Goal: Check status: Check status

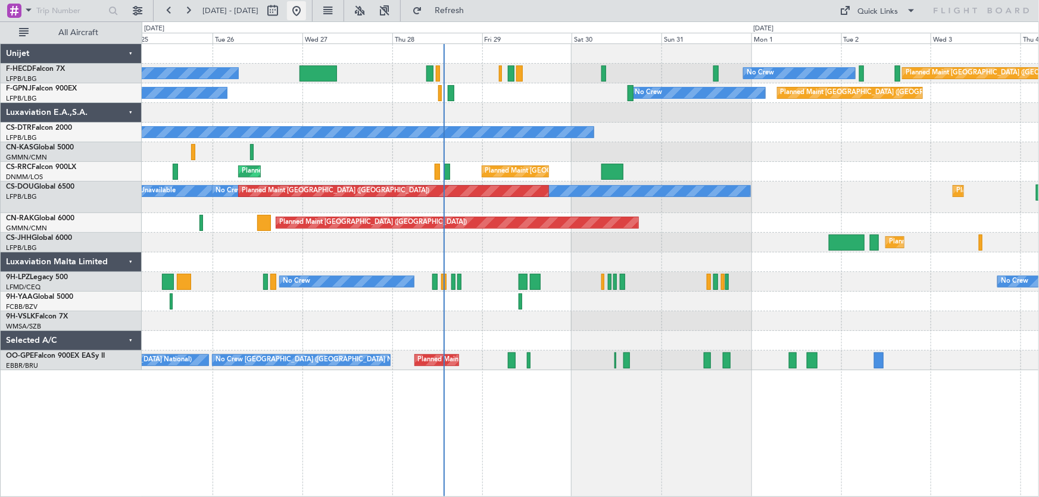
click at [306, 11] on button at bounding box center [296, 10] width 19 height 19
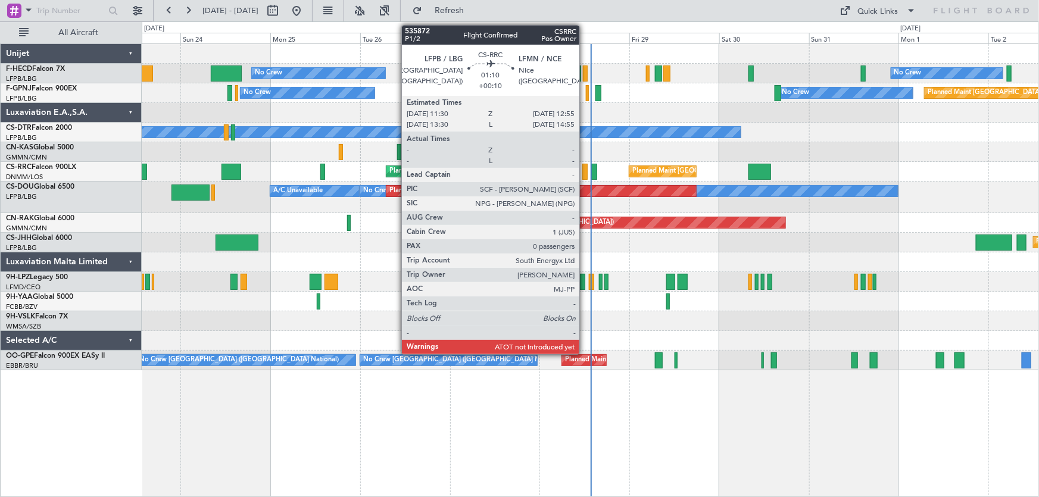
click at [584, 173] on div at bounding box center [584, 172] width 5 height 16
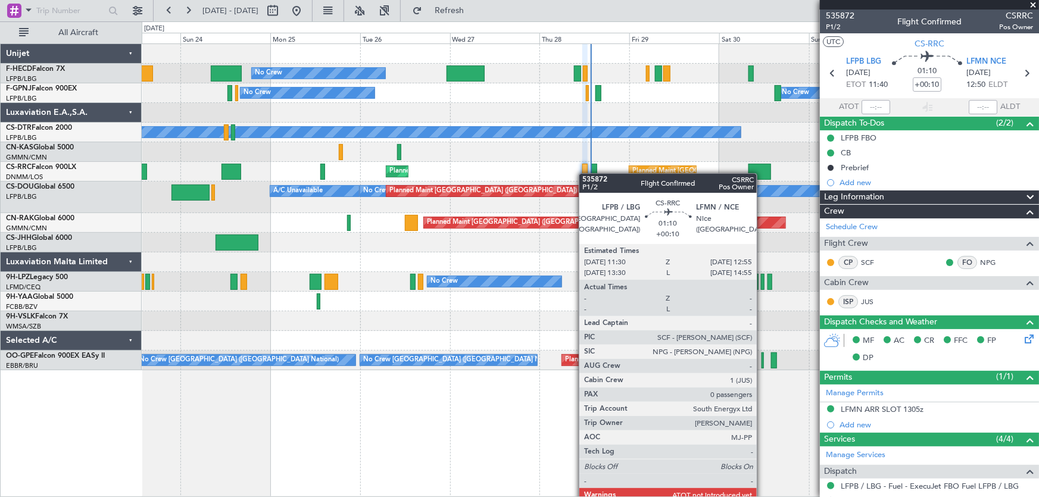
click at [584, 173] on div at bounding box center [584, 172] width 5 height 16
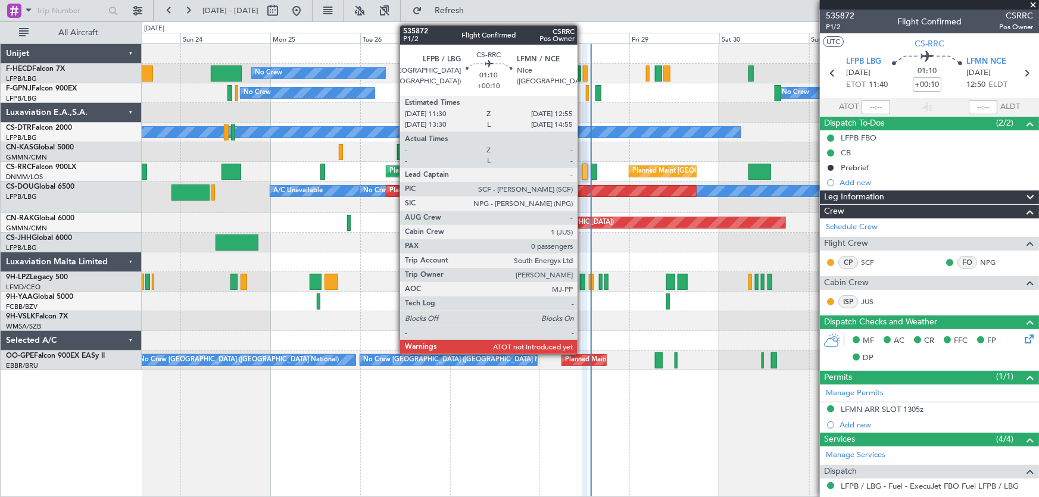
click at [583, 178] on div at bounding box center [584, 172] width 5 height 16
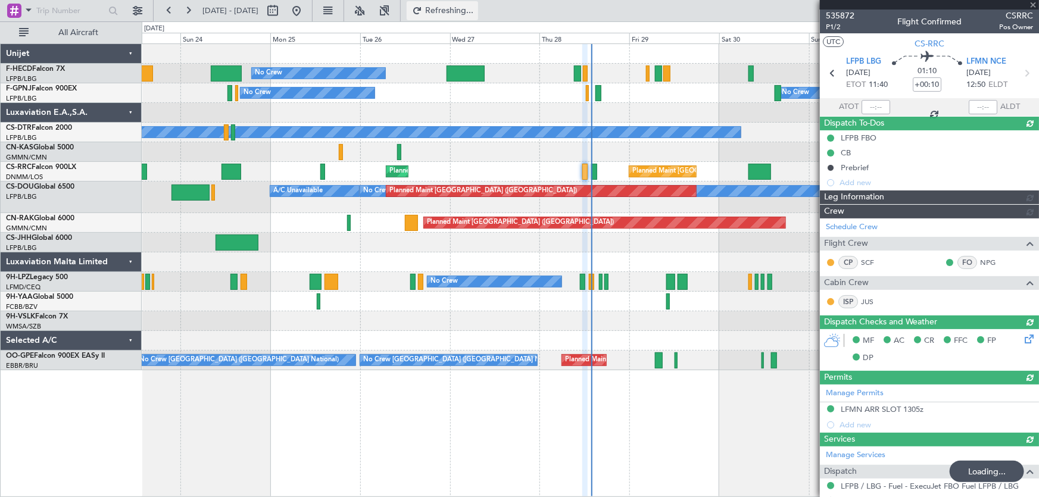
type input "13:43"
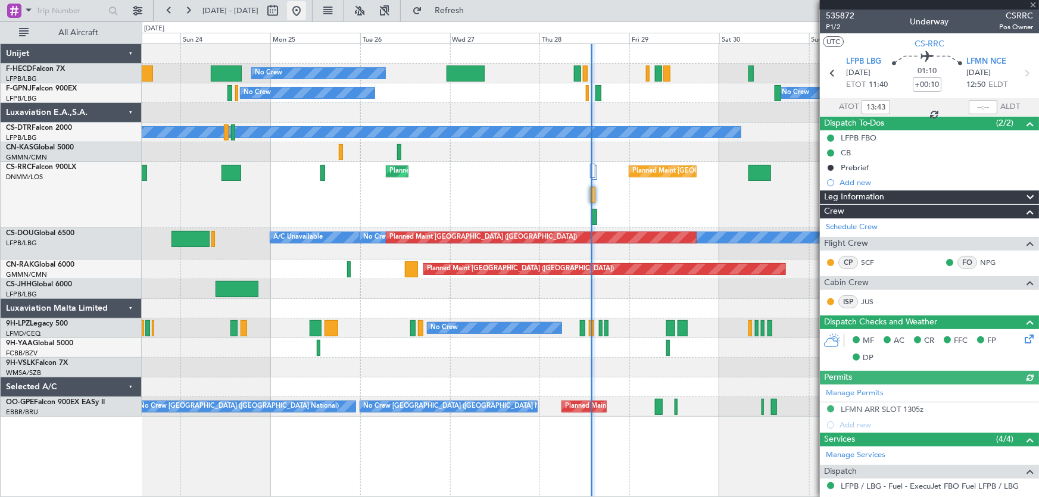
click at [306, 14] on button at bounding box center [296, 10] width 19 height 19
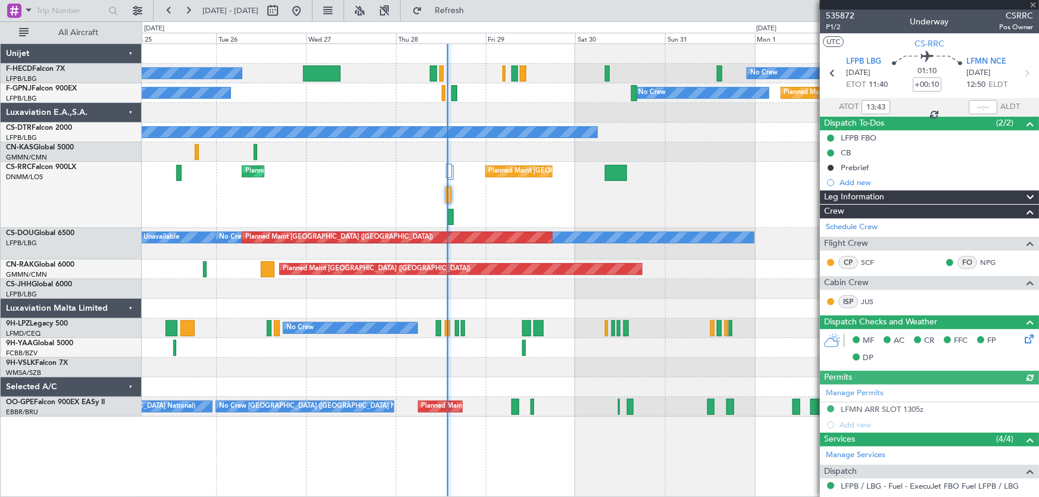
click at [355, 182] on div "Planned Maint [GEOGRAPHIC_DATA] ([GEOGRAPHIC_DATA]) Planned Maint [GEOGRAPHIC_D…" at bounding box center [590, 195] width 897 height 66
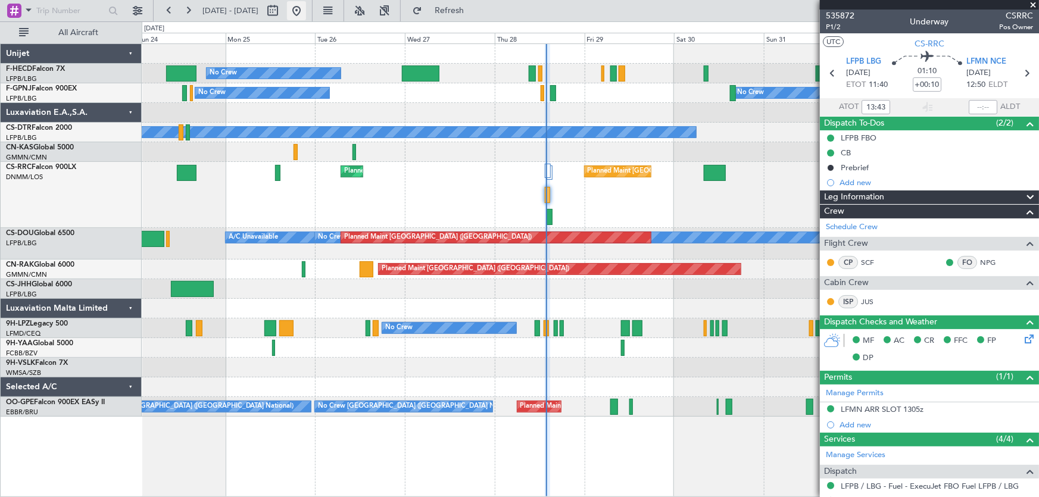
click at [306, 12] on button at bounding box center [296, 10] width 19 height 19
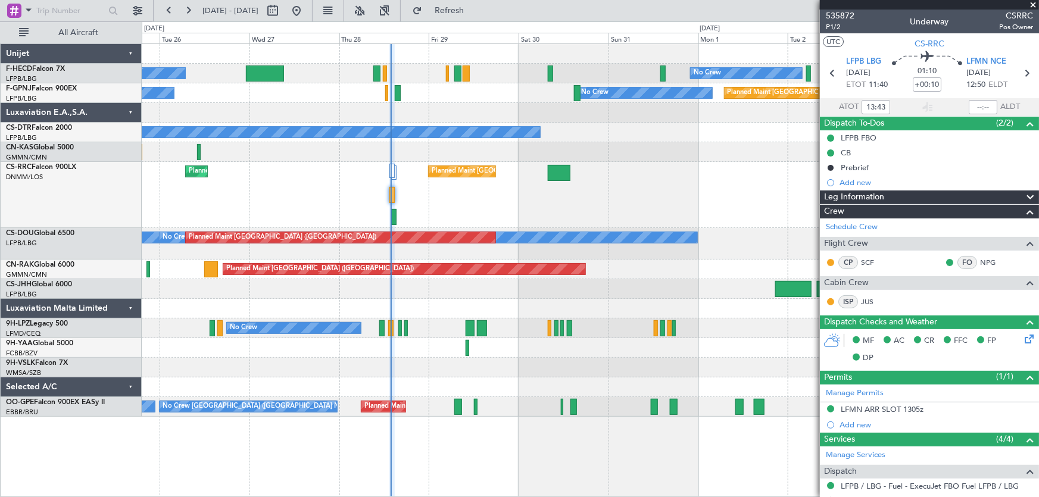
click at [450, 155] on div "No Crew No Crew Planned Maint [GEOGRAPHIC_DATA] ([GEOGRAPHIC_DATA]) Planned Mai…" at bounding box center [590, 230] width 897 height 373
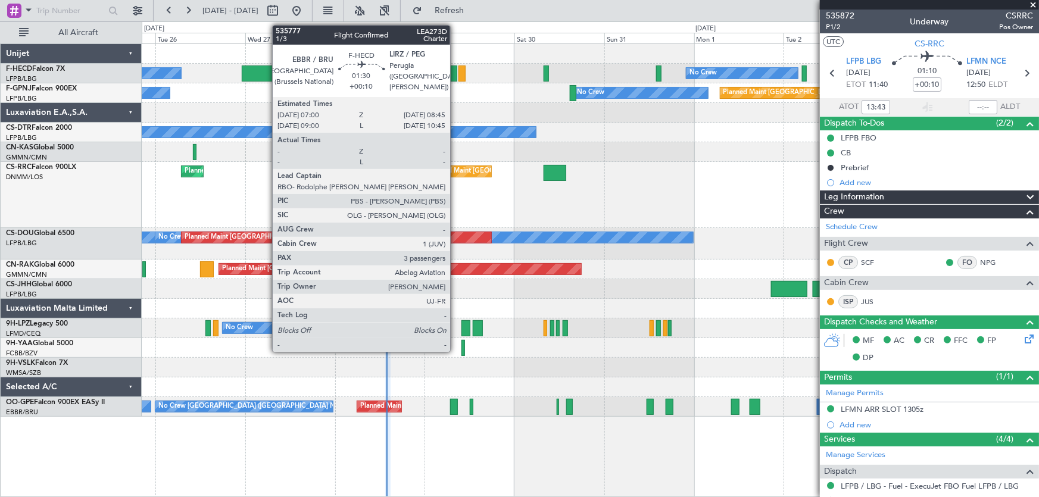
click at [455, 74] on div at bounding box center [453, 73] width 7 height 16
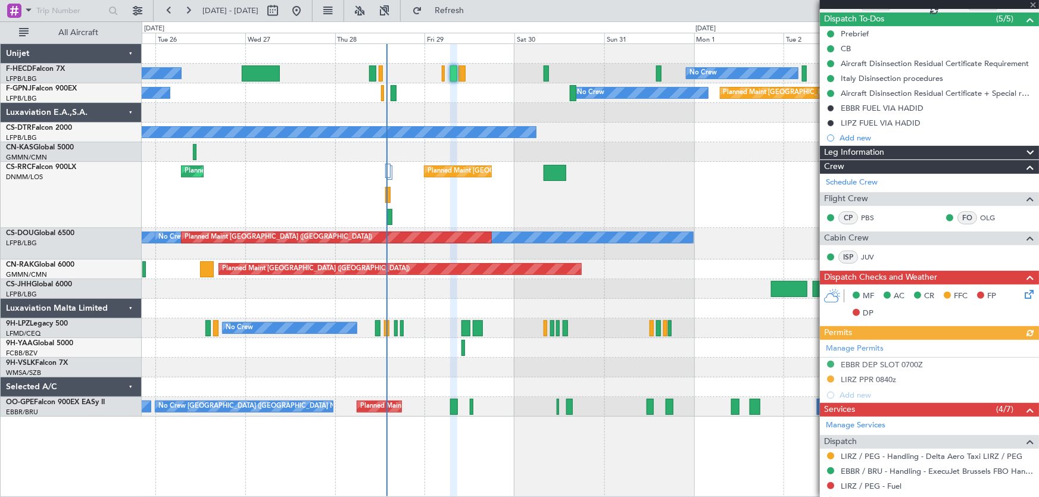
scroll to position [108, 0]
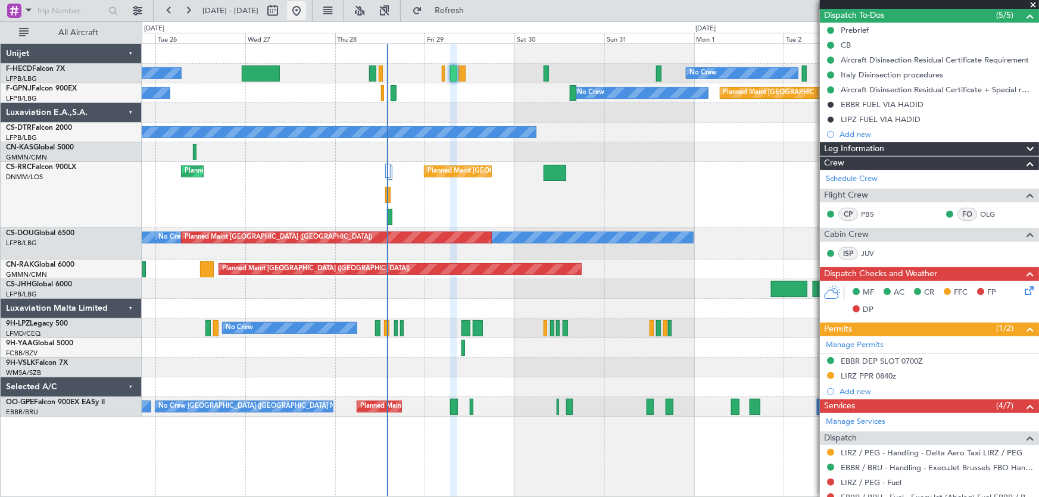
click at [306, 15] on button at bounding box center [296, 10] width 19 height 19
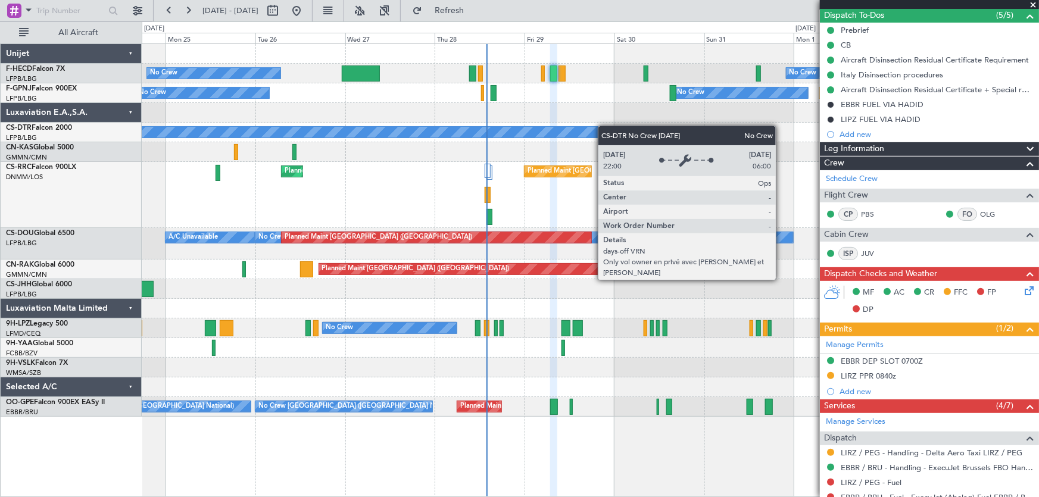
click at [565, 128] on div "No Crew No Crew Planned Maint [GEOGRAPHIC_DATA] ([GEOGRAPHIC_DATA]) Planned Mai…" at bounding box center [590, 230] width 897 height 373
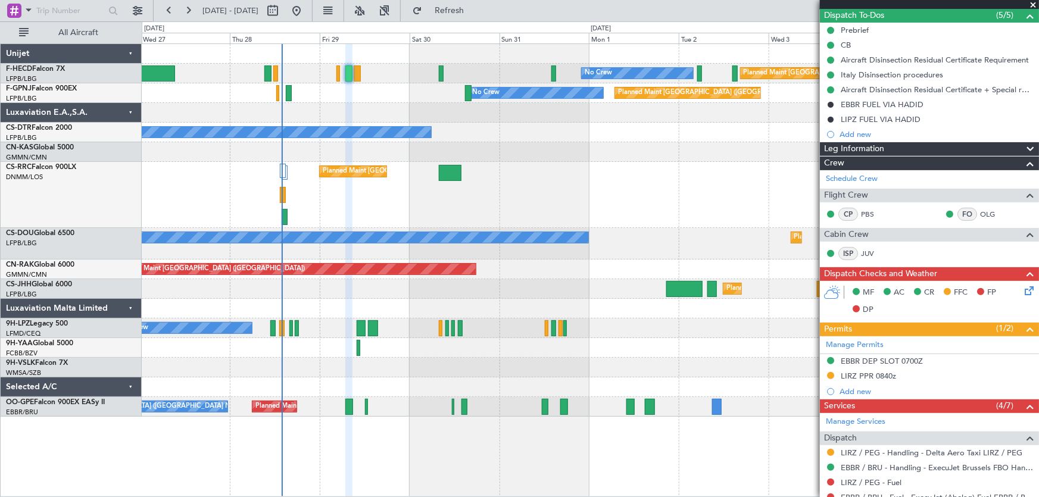
click at [404, 151] on div at bounding box center [590, 152] width 897 height 20
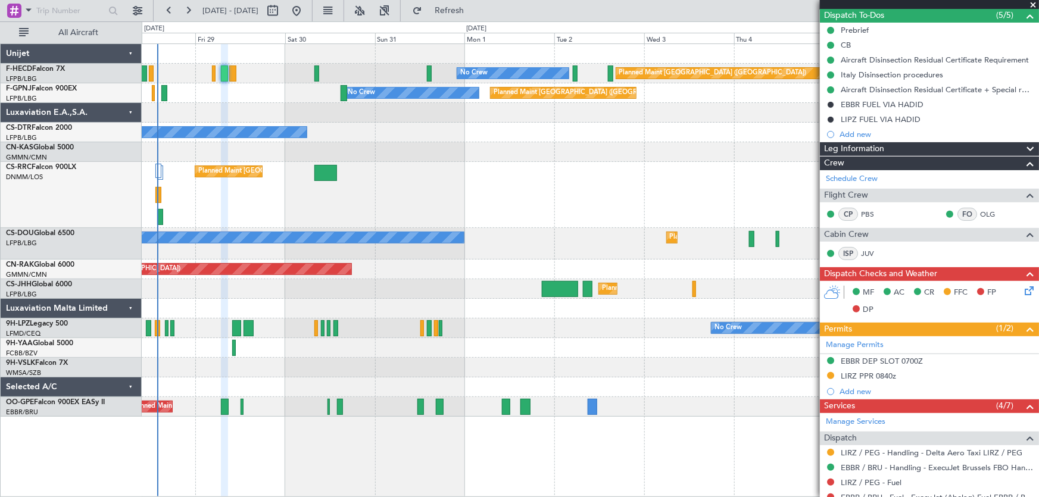
click at [460, 175] on div "Planned Maint [GEOGRAPHIC_DATA] ([GEOGRAPHIC_DATA]) No Crew No Crew No Crew Pla…" at bounding box center [590, 230] width 897 height 373
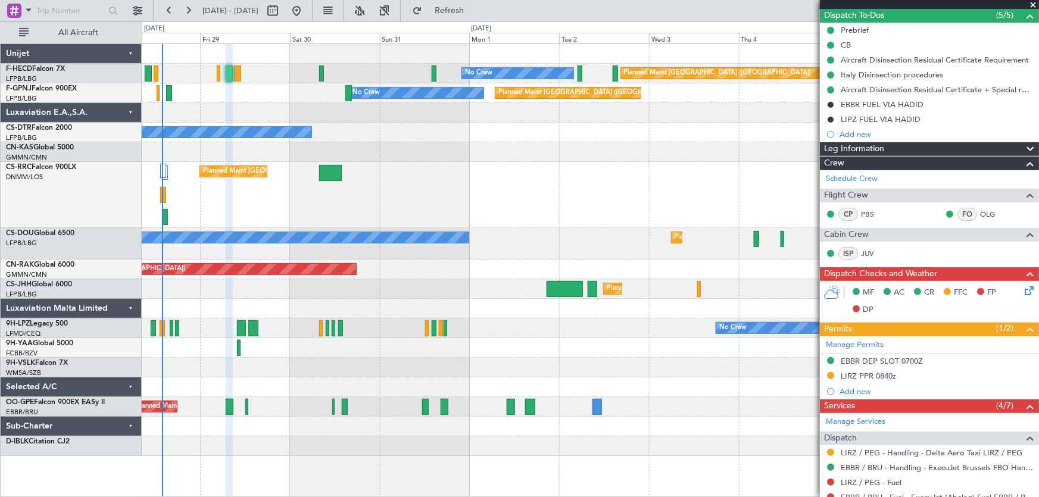
click at [412, 129] on div "Planned Maint [GEOGRAPHIC_DATA] ([GEOGRAPHIC_DATA]) No Crew No Crew No Crew Pla…" at bounding box center [590, 250] width 897 height 412
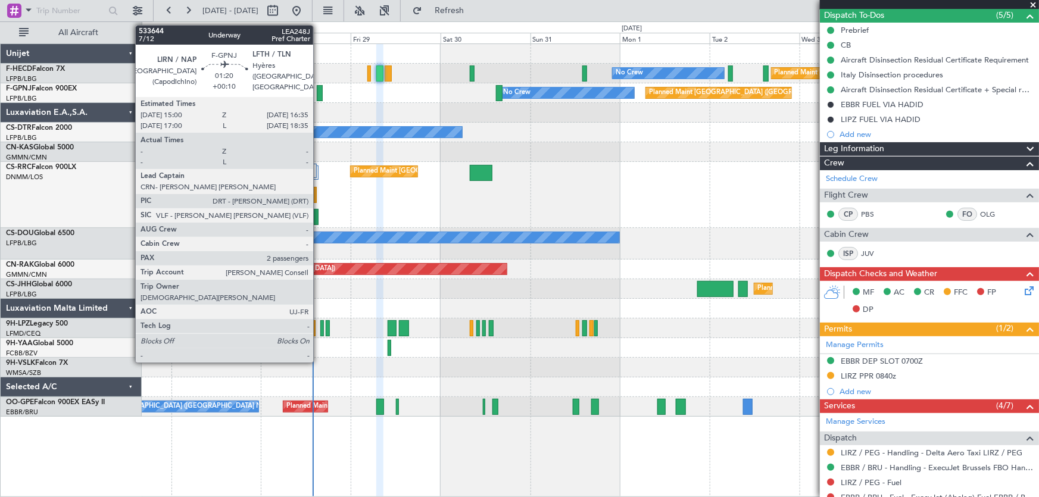
click at [318, 97] on div at bounding box center [320, 93] width 6 height 16
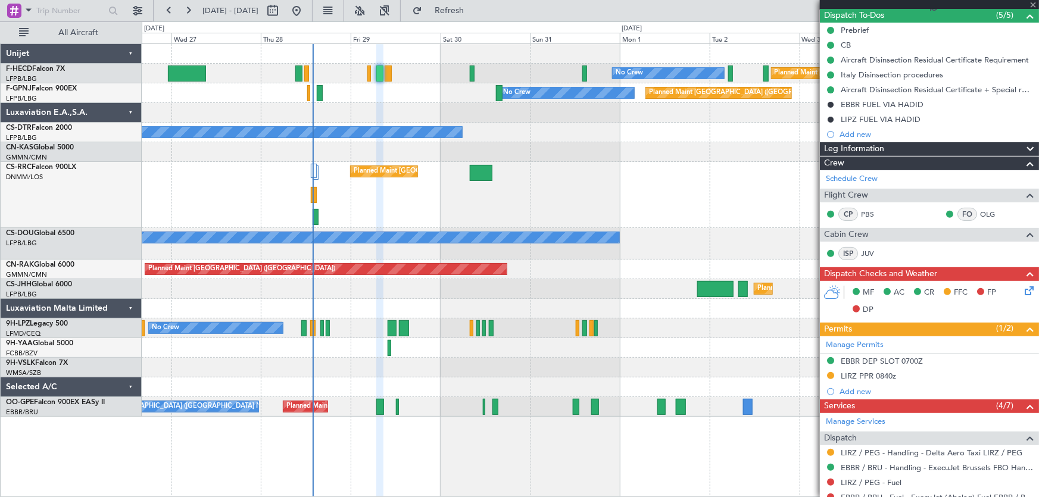
type input "2"
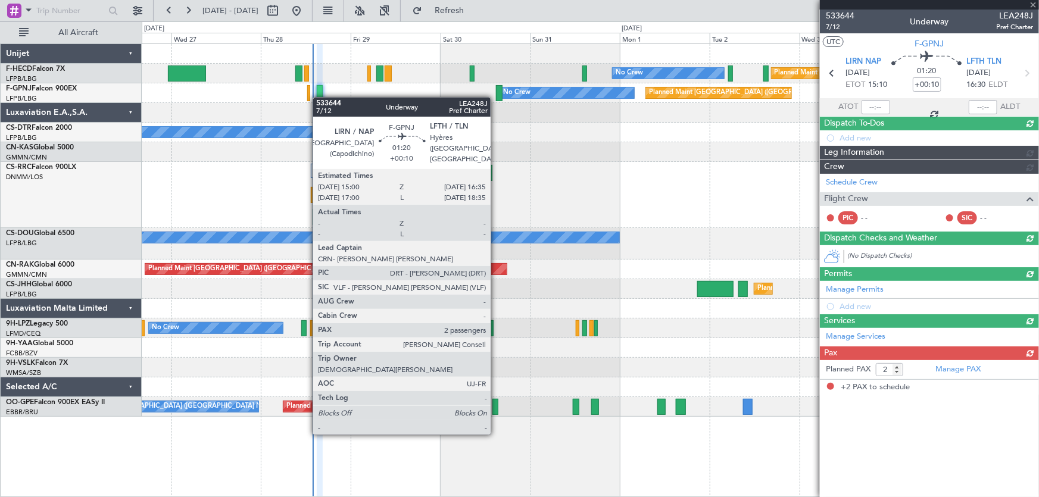
scroll to position [0, 0]
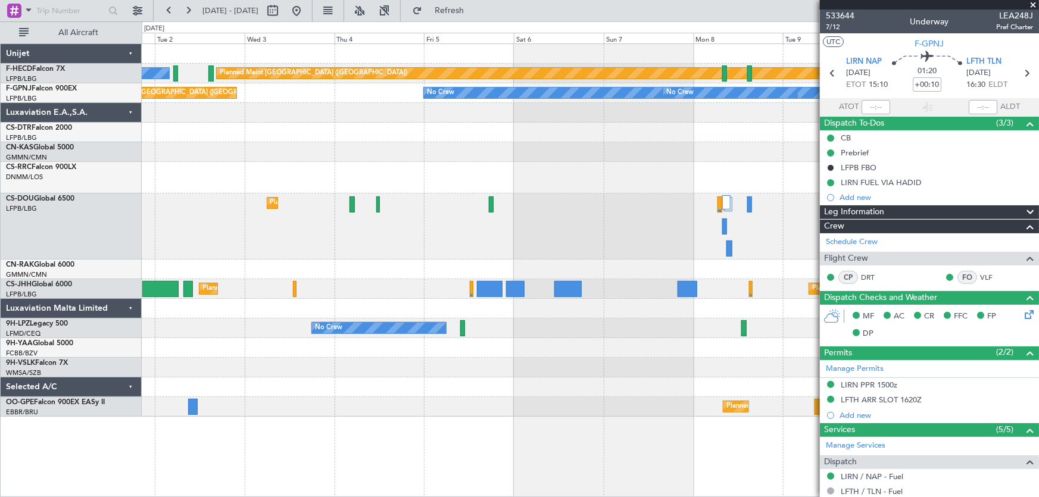
click at [277, 180] on div at bounding box center [590, 178] width 897 height 32
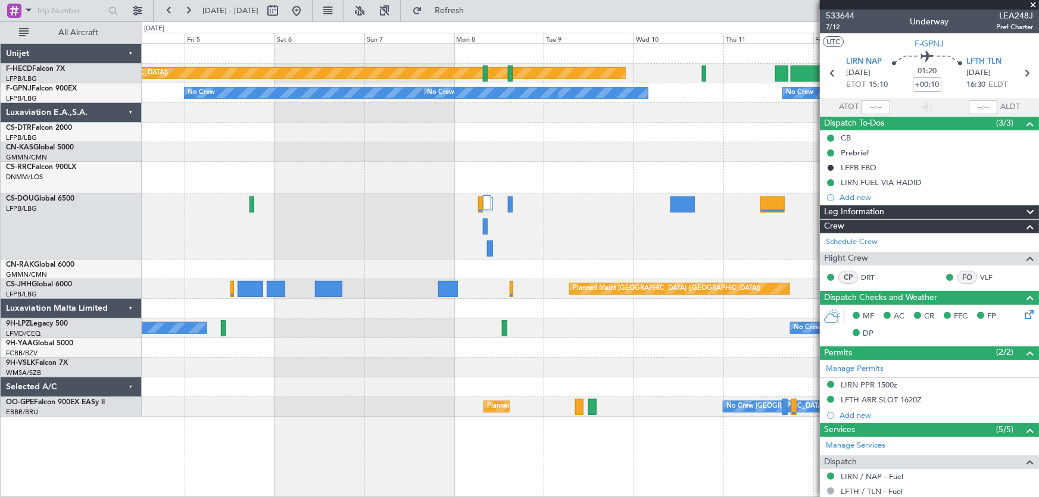
click at [355, 143] on div "Planned Maint [GEOGRAPHIC_DATA] ([GEOGRAPHIC_DATA]) No Crew No Crew No Crew No …" at bounding box center [590, 230] width 897 height 373
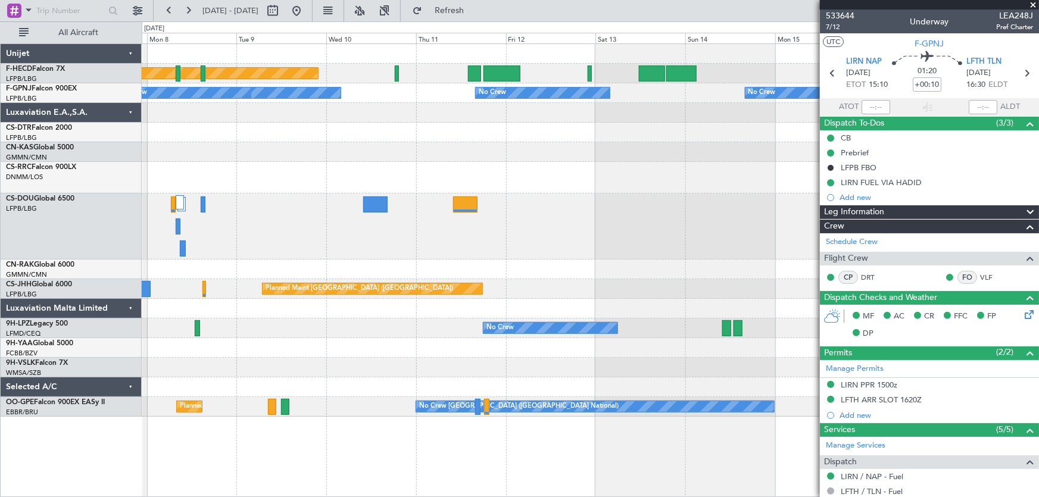
click at [408, 146] on div at bounding box center [590, 152] width 897 height 20
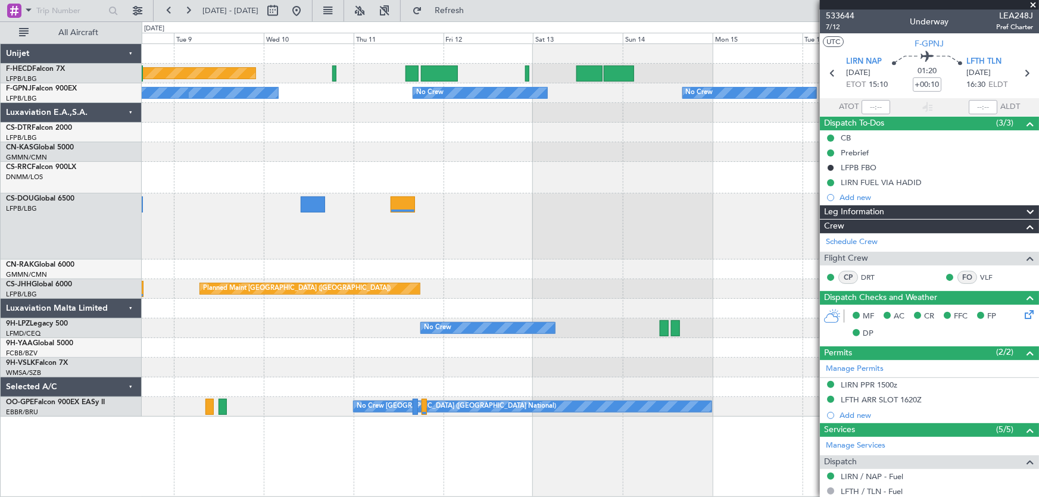
click at [442, 146] on div at bounding box center [590, 152] width 897 height 20
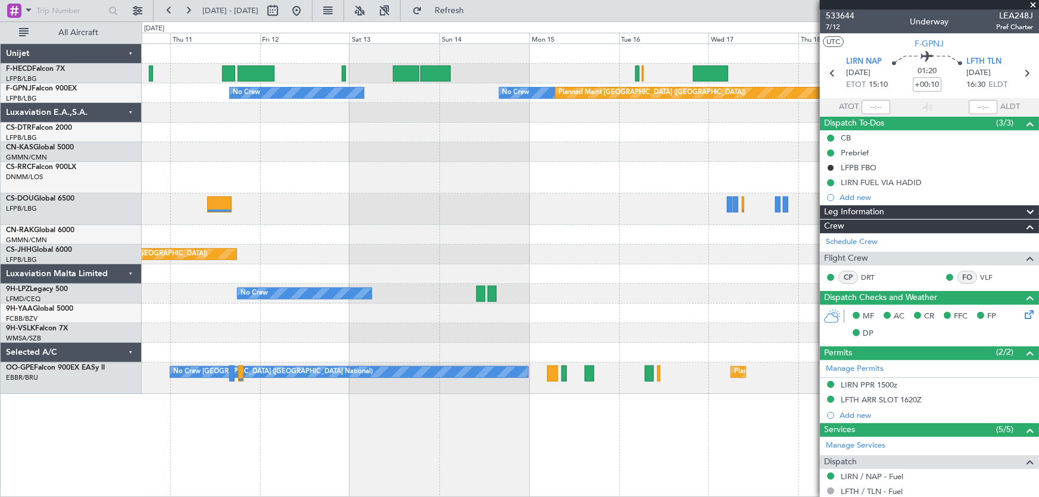
click at [245, 181] on div at bounding box center [590, 178] width 897 height 32
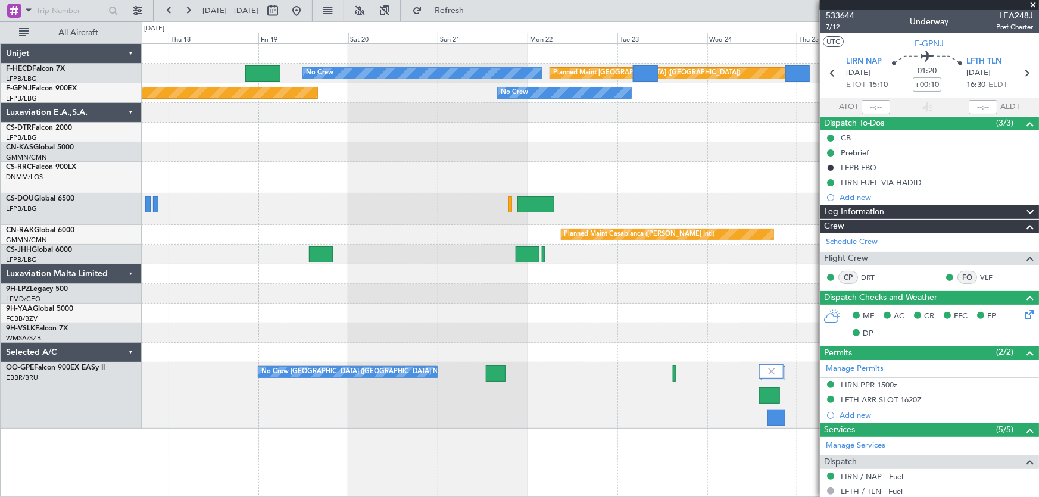
click at [324, 186] on div "No Crew Planned Maint [GEOGRAPHIC_DATA] ([GEOGRAPHIC_DATA]) Planned Maint [GEOG…" at bounding box center [590, 236] width 897 height 384
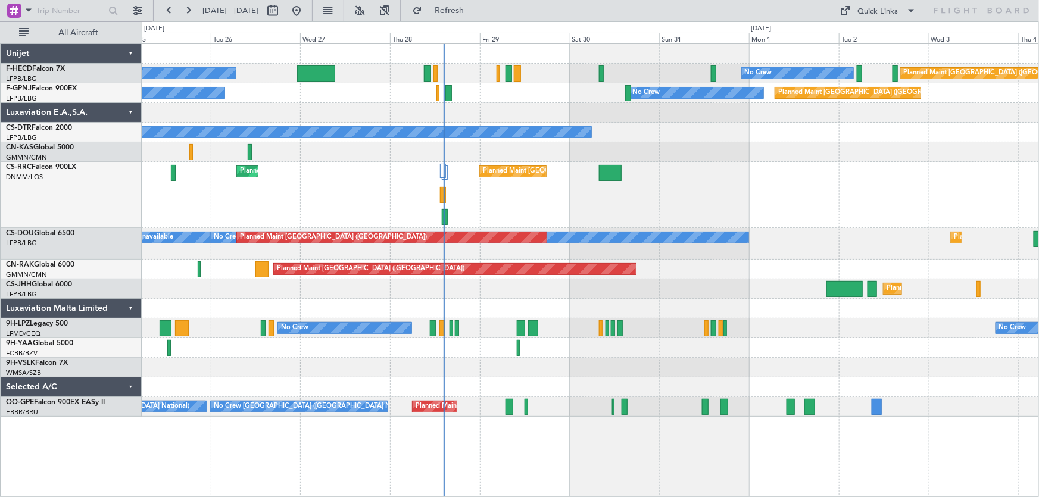
click at [435, 212] on div "Planned Maint [GEOGRAPHIC_DATA] ([GEOGRAPHIC_DATA]) Planned Maint [GEOGRAPHIC_D…" at bounding box center [590, 195] width 897 height 66
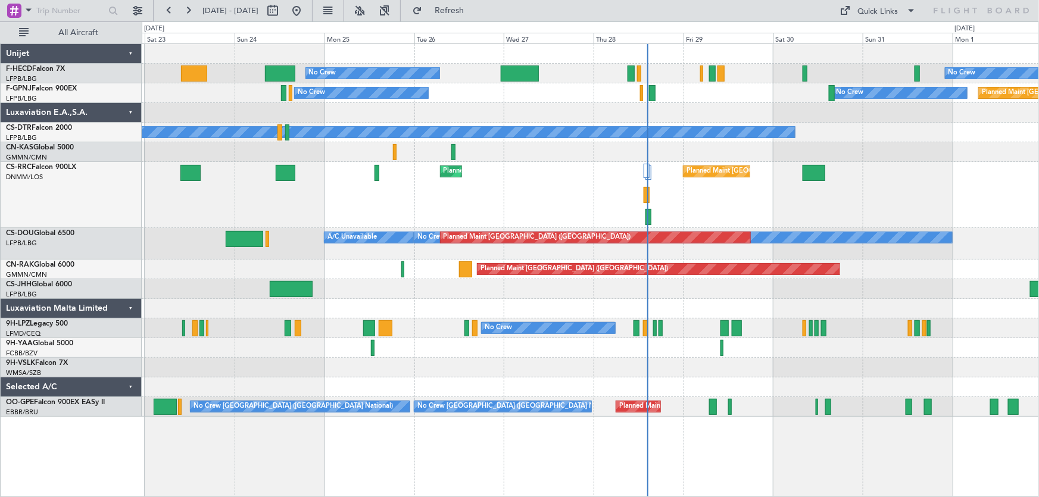
click at [588, 169] on div "No Crew No Crew Planned Maint Paris (Le Bourget) Planned Maint Paris (Le Bourge…" at bounding box center [590, 230] width 897 height 373
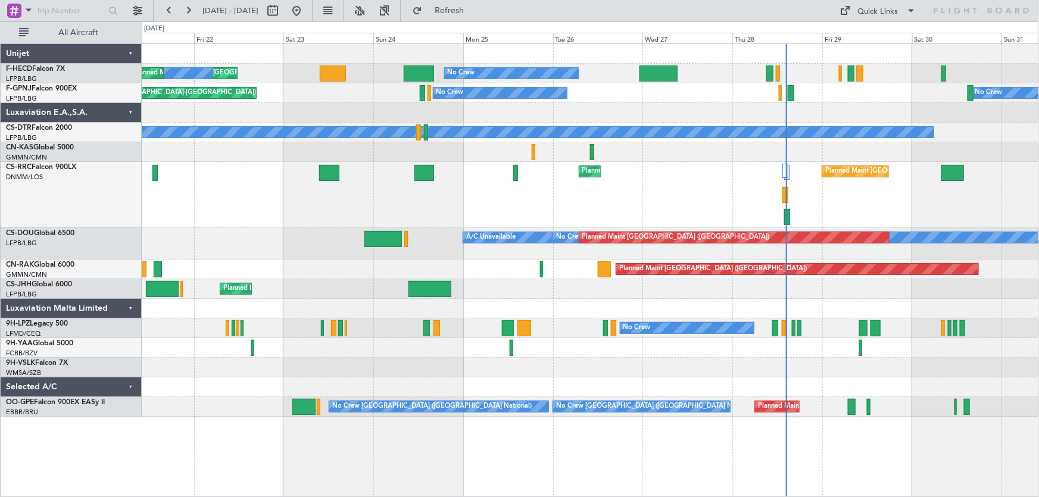
click at [493, 179] on div "Planned Maint Paris (Le Bourget) Planned Maint Paris (Le Bourget) Planned Maint…" at bounding box center [590, 195] width 897 height 66
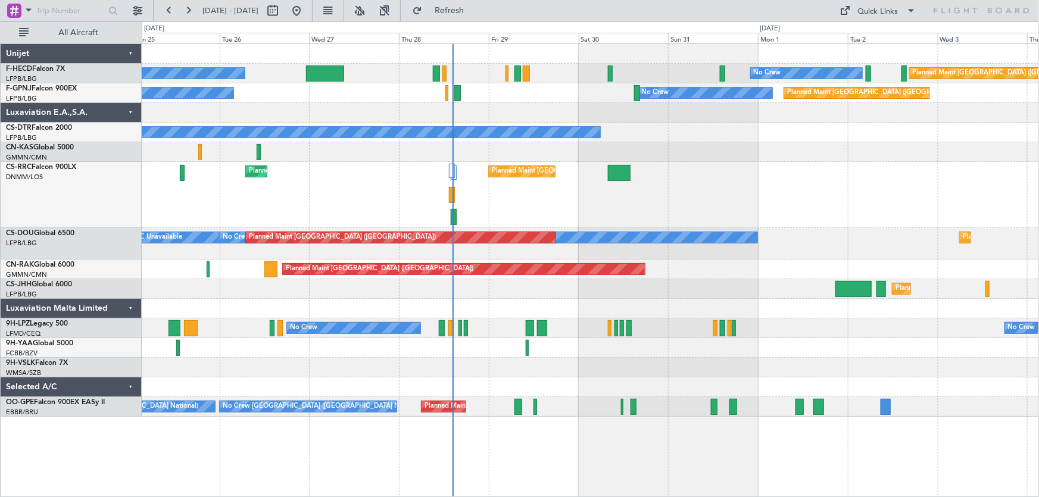
click at [396, 199] on div "No Crew No Crew Planned Maint Paris (Le Bourget) No Crew No Crew Planned Maint …" at bounding box center [590, 230] width 897 height 373
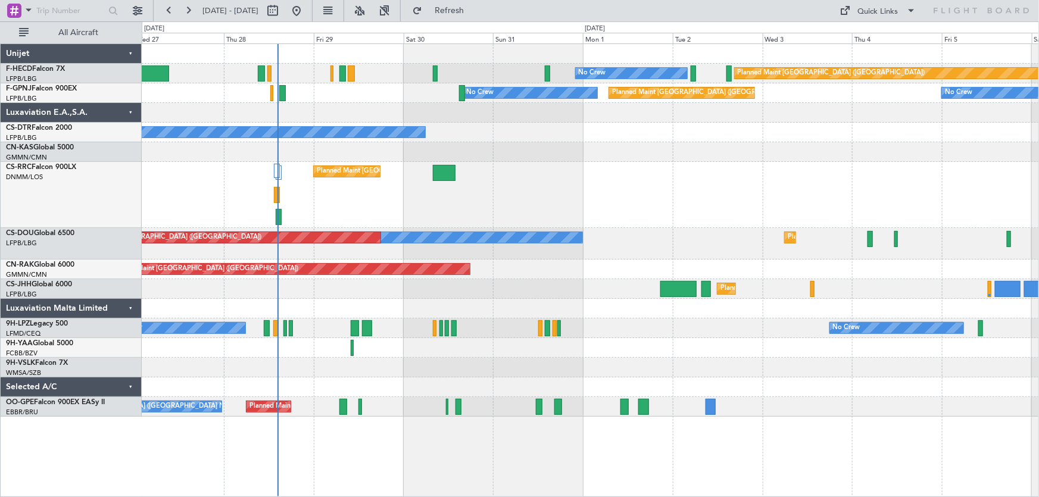
click at [517, 207] on div "Planned Maint [GEOGRAPHIC_DATA] ([GEOGRAPHIC_DATA]) Planned Maint [GEOGRAPHIC_D…" at bounding box center [590, 195] width 897 height 66
